Goal: Complete application form

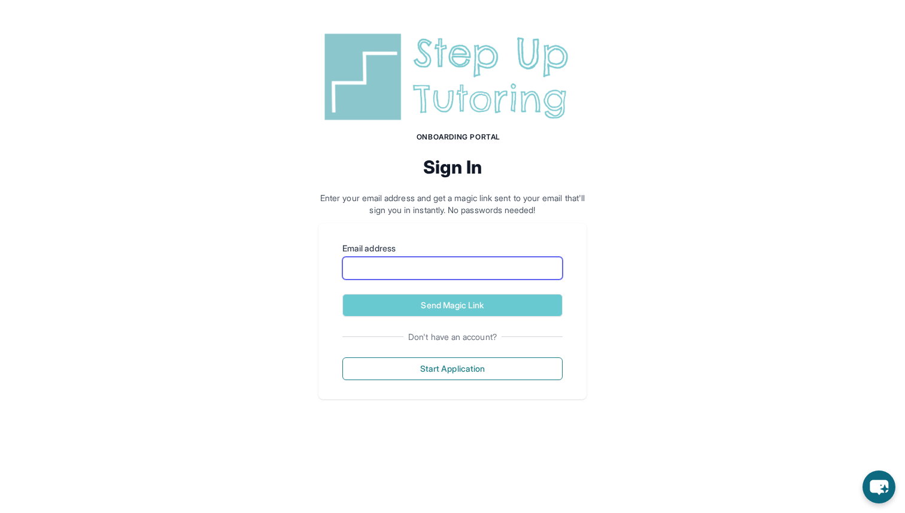
click at [399, 257] on input "Email address" at bounding box center [452, 268] width 220 height 23
type input "**********"
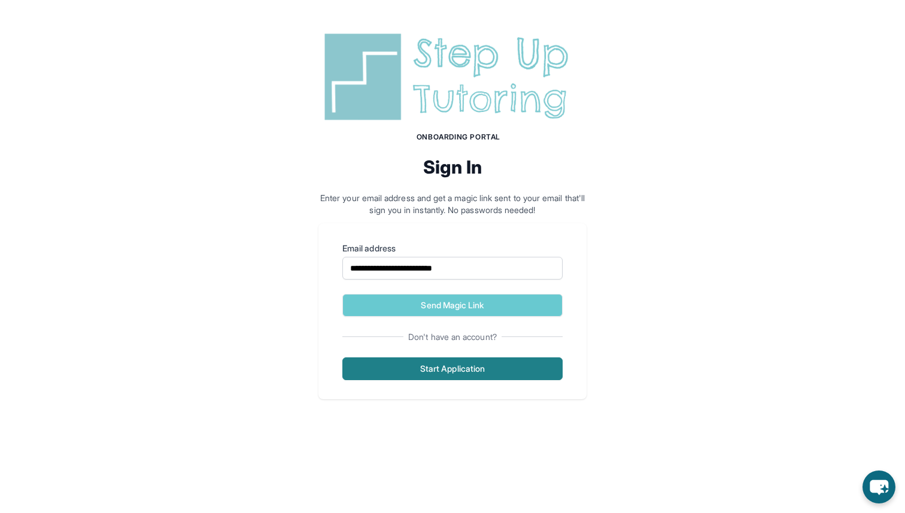
click at [457, 357] on button "Start Application" at bounding box center [452, 368] width 220 height 23
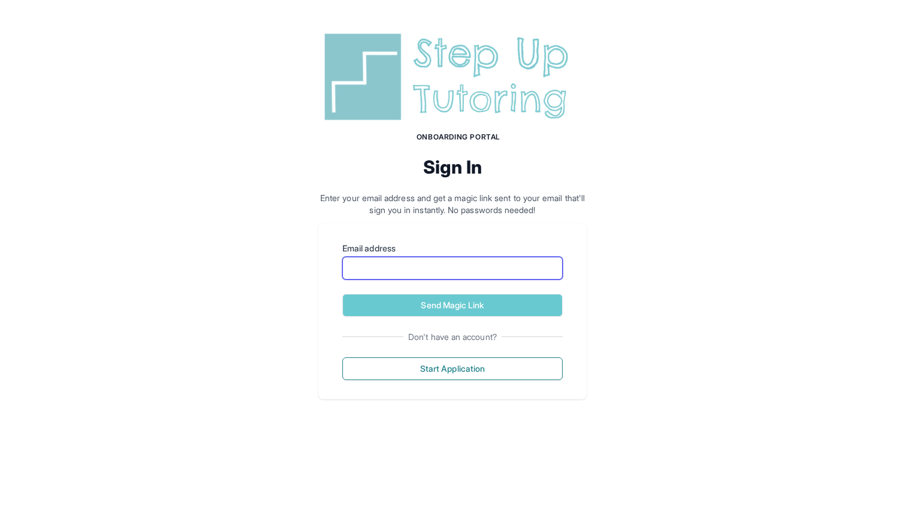
click at [519, 257] on input "Email address" at bounding box center [452, 268] width 220 height 23
click at [608, 197] on div "Onboarding Portal Sign In Enter your email address and get a magic link sent to…" at bounding box center [452, 214] width 905 height 428
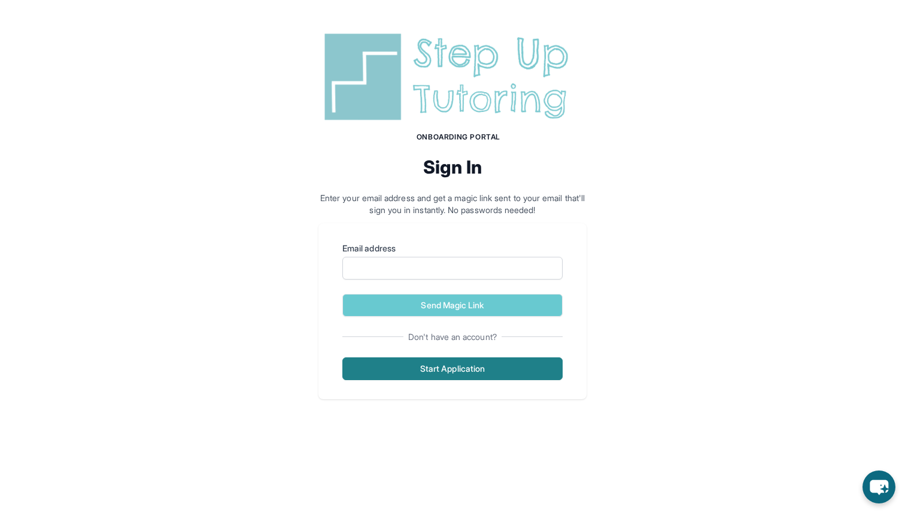
click at [421, 357] on button "Start Application" at bounding box center [452, 368] width 220 height 23
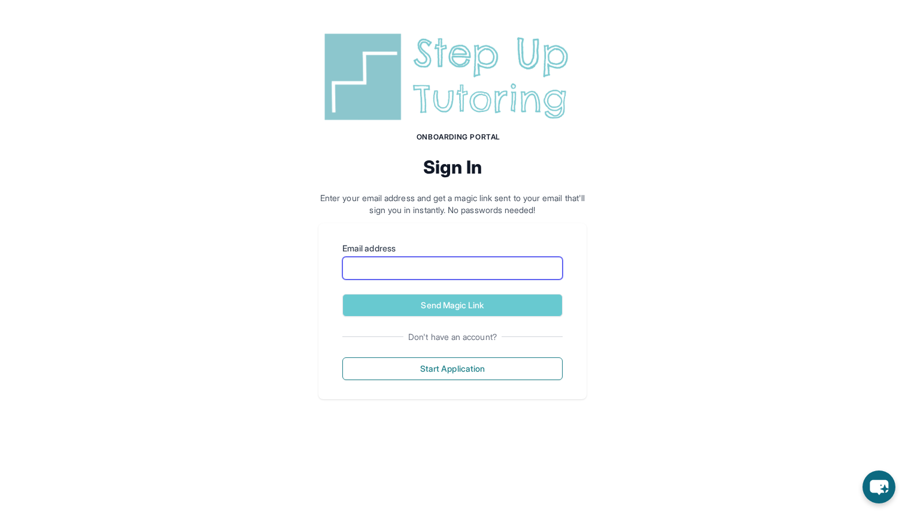
click at [489, 257] on input "Email address" at bounding box center [452, 268] width 220 height 23
type input "**********"
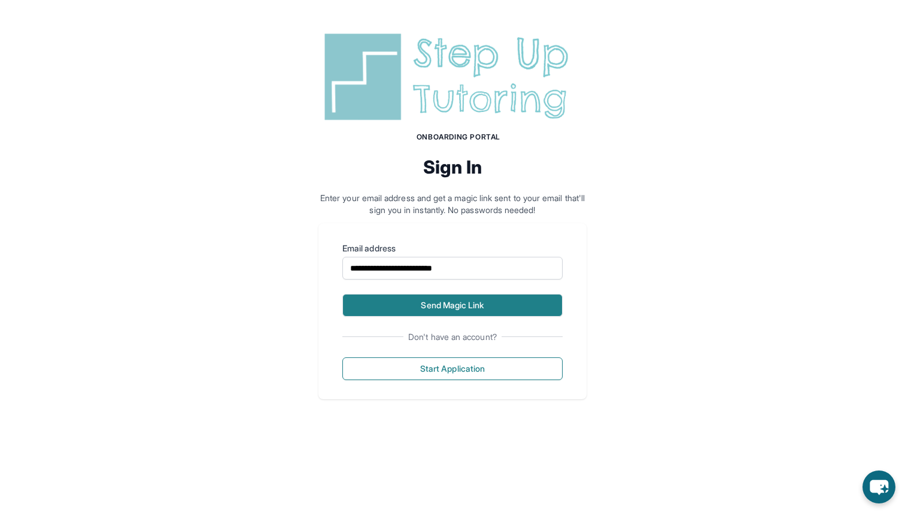
click at [485, 294] on button "Send Magic Link" at bounding box center [452, 305] width 220 height 23
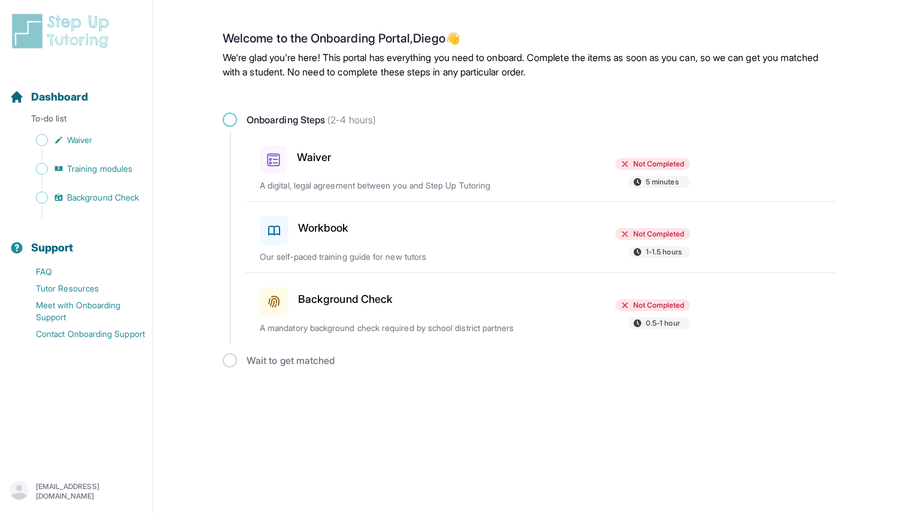
click at [372, 141] on div "Waiver" at bounding box center [330, 157] width 140 height 32
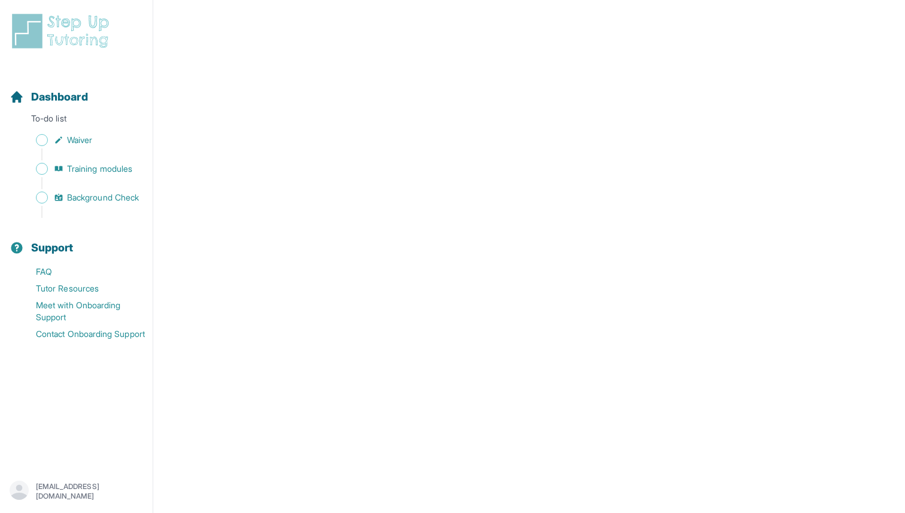
scroll to position [1315, 0]
click at [69, 134] on span "Waiver" at bounding box center [79, 140] width 25 height 12
click at [86, 163] on span "Training modules" at bounding box center [99, 169] width 65 height 12
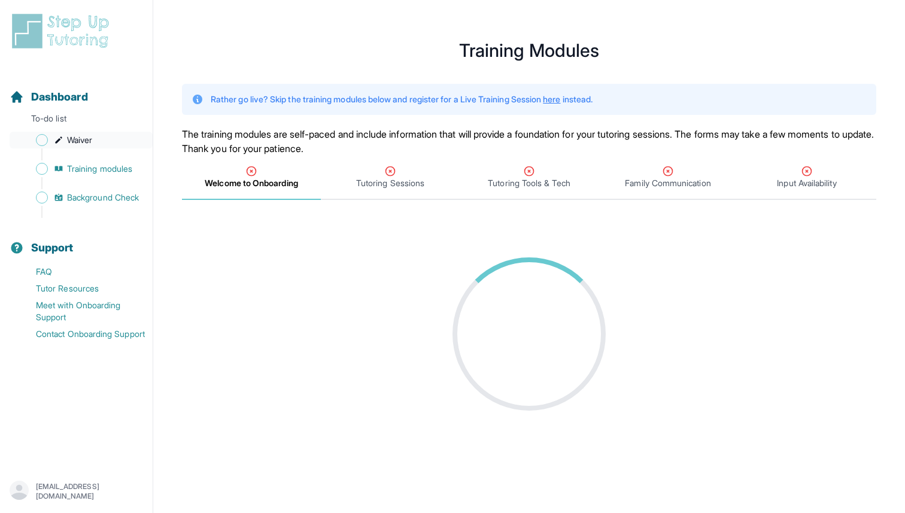
click at [77, 132] on link "Waiver" at bounding box center [81, 140] width 143 height 17
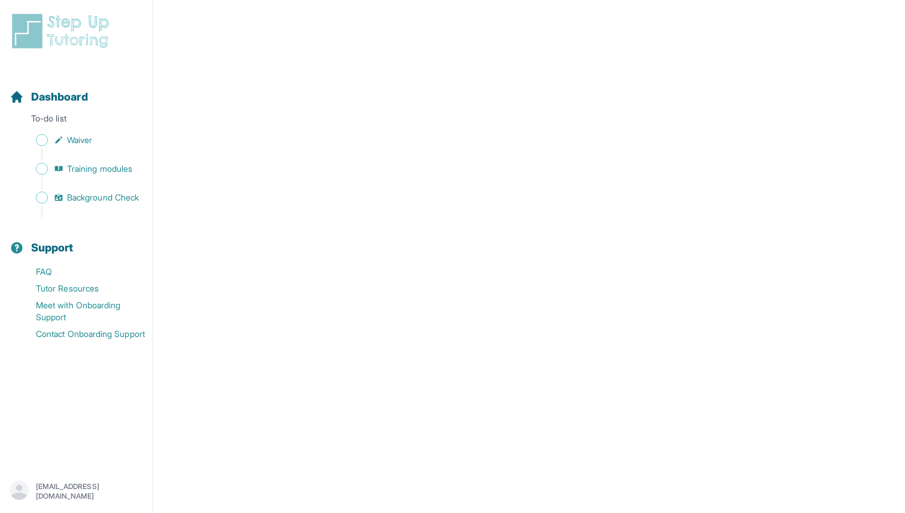
scroll to position [1751, 0]
click at [77, 163] on span "Training modules" at bounding box center [99, 169] width 65 height 12
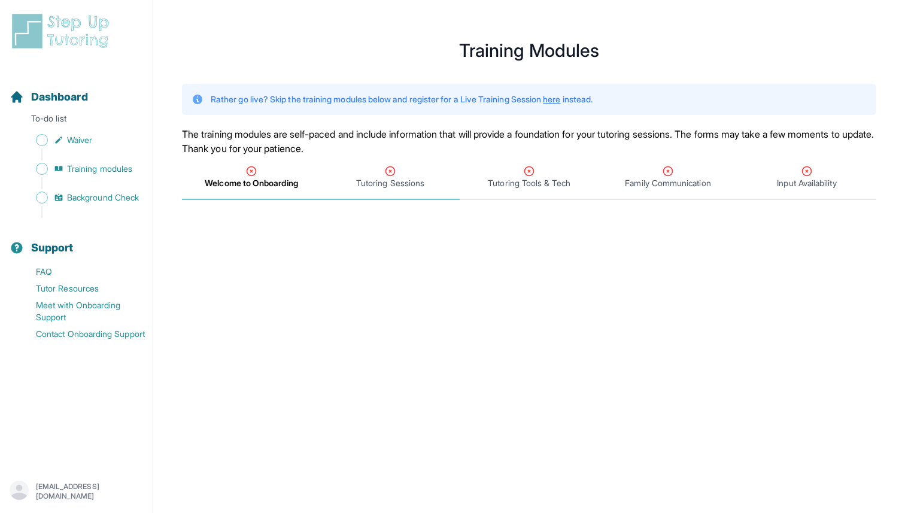
click at [381, 177] on span "Tutoring Sessions" at bounding box center [390, 183] width 68 height 12
